Goal: Transaction & Acquisition: Subscribe to service/newsletter

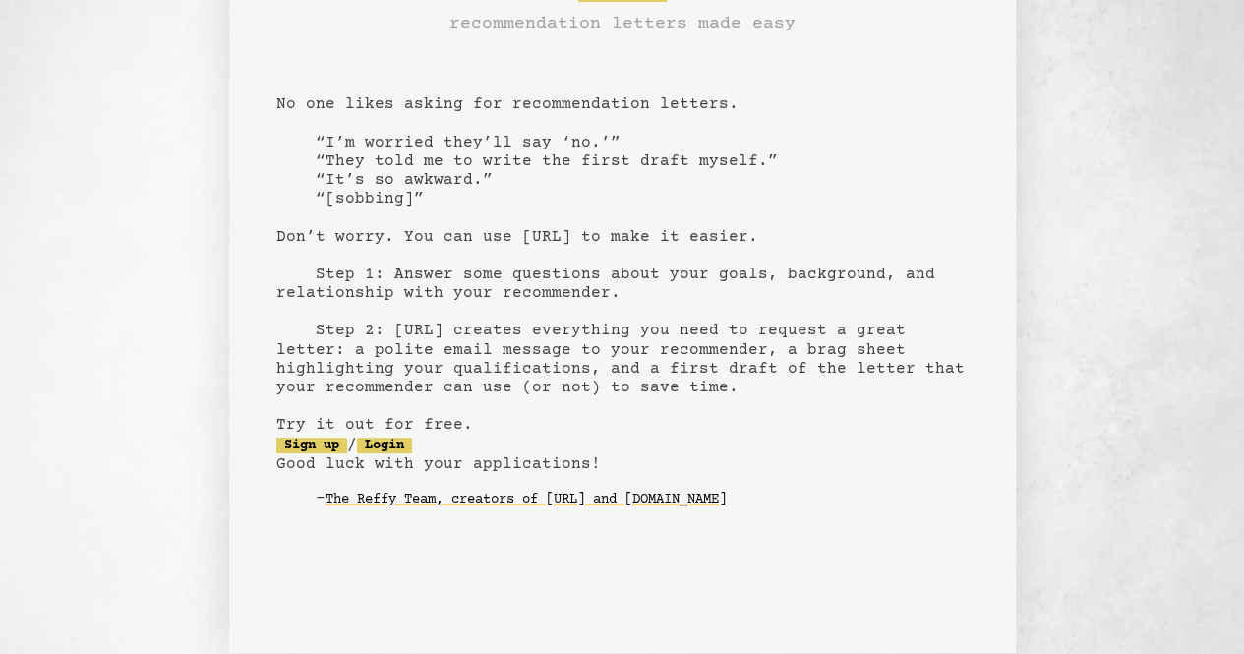
scroll to position [83, 0]
click at [322, 448] on link "Sign up" at bounding box center [311, 447] width 71 height 16
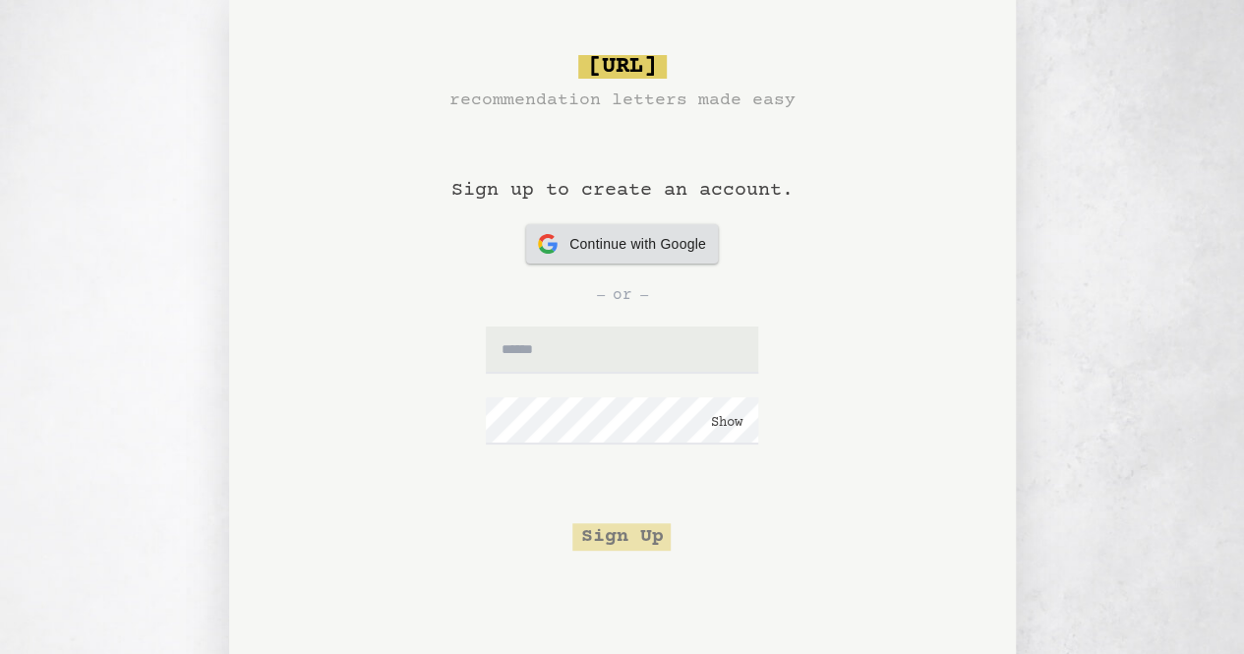
click at [672, 257] on div "Continue with Google Continue with Google" at bounding box center [622, 243] width 168 height 39
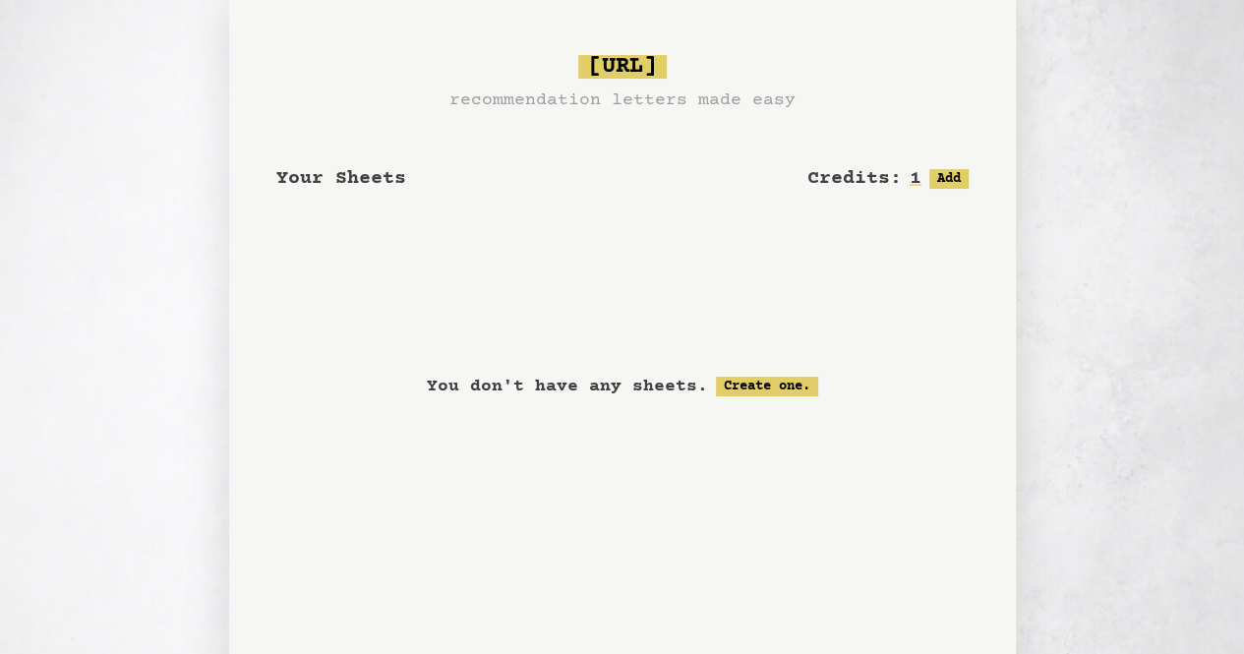
click at [438, 222] on div "Your Sheets Credits: 1 Free: 1, Paid: 0 Add <- Logout" at bounding box center [622, 188] width 692 height 149
click at [335, 169] on span "Your Sheets" at bounding box center [341, 178] width 130 height 23
click at [378, 155] on div "Your Sheets" at bounding box center [341, 169] width 130 height 47
click at [948, 174] on button "Add" at bounding box center [948, 179] width 39 height 20
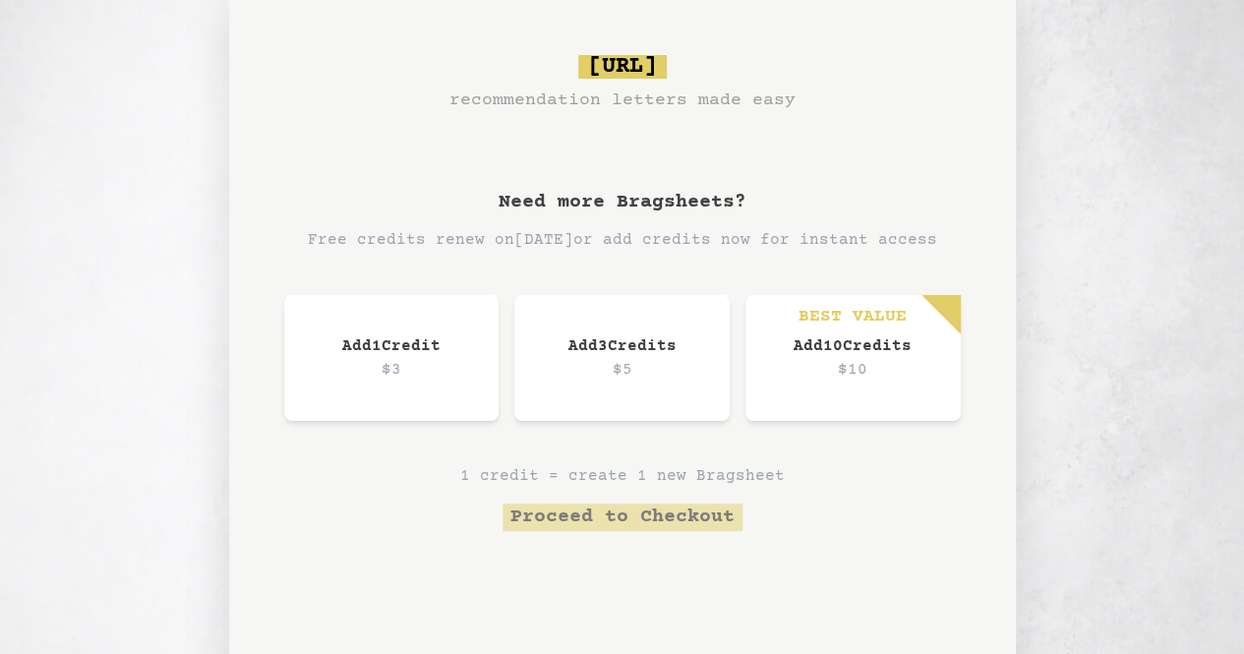
scroll to position [83, 0]
